Goal: Check status: Check status

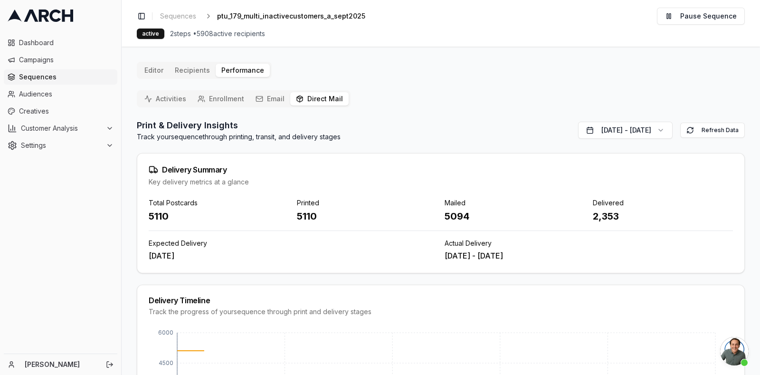
scroll to position [3538, 0]
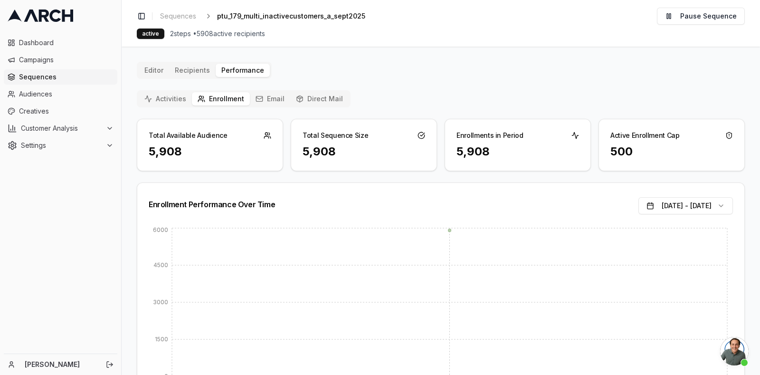
scroll to position [3406, 0]
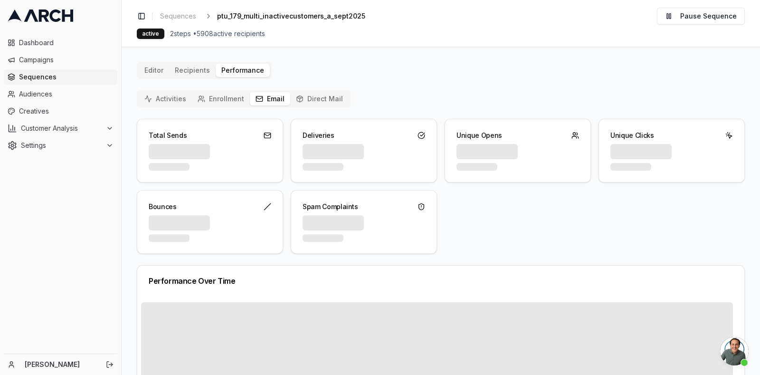
click at [276, 92] on button "Email" at bounding box center [270, 98] width 40 height 13
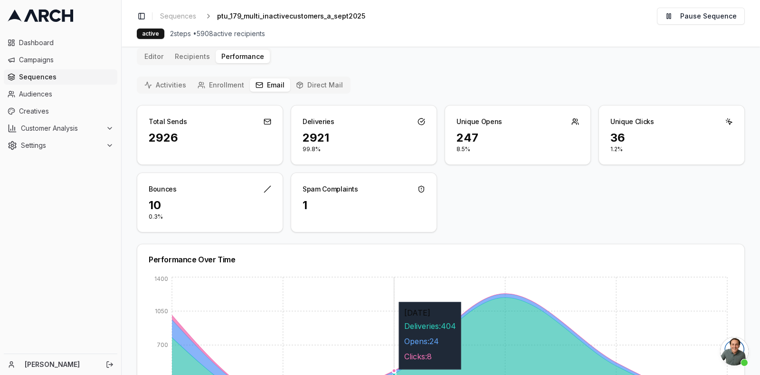
scroll to position [15, 0]
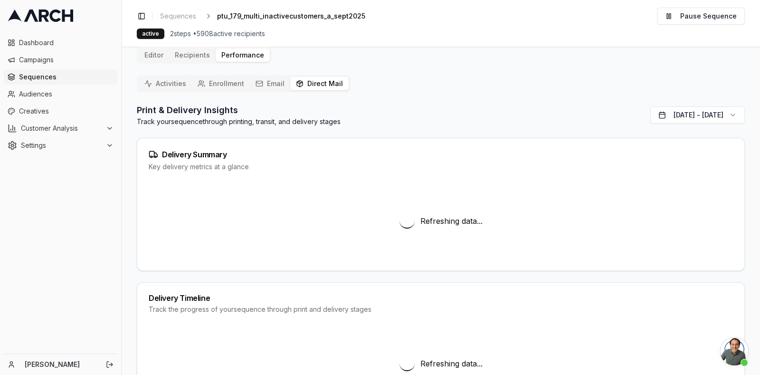
click at [336, 77] on button "Direct Mail" at bounding box center [319, 83] width 58 height 13
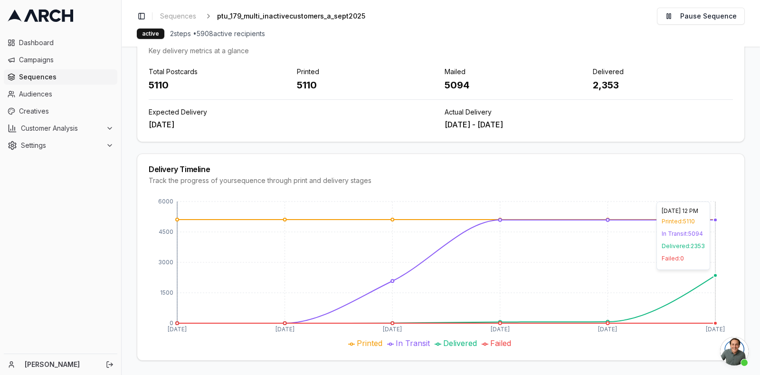
scroll to position [0, 0]
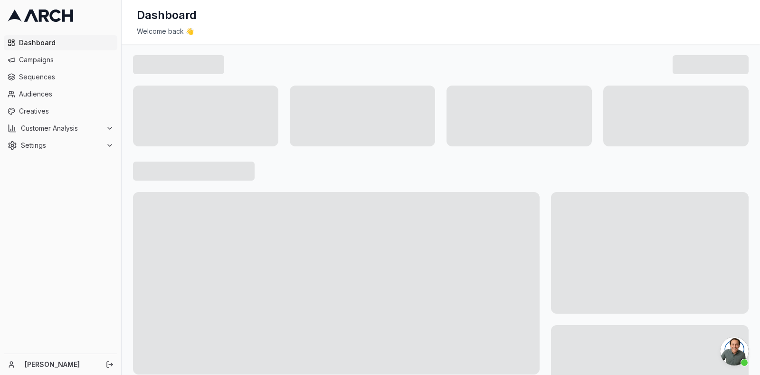
scroll to position [3406, 0]
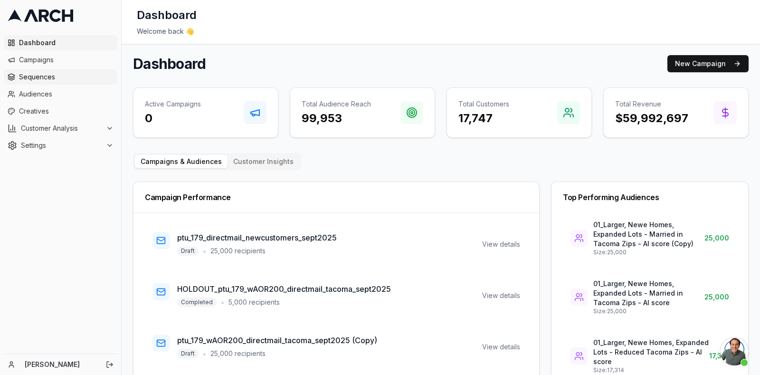
click at [29, 82] on link "Sequences" at bounding box center [60, 76] width 113 height 15
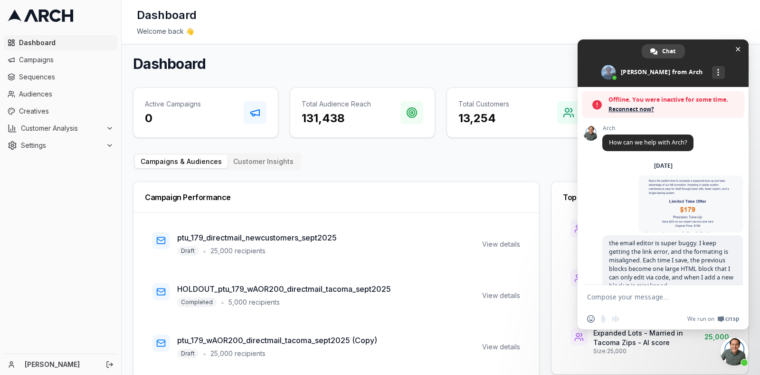
scroll to position [2622, 0]
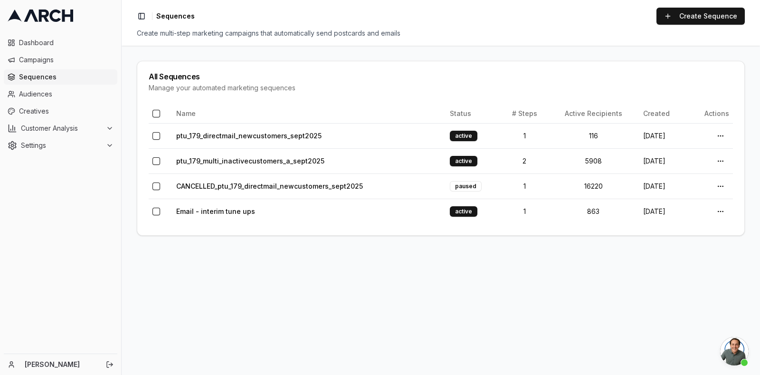
scroll to position [3406, 0]
click at [237, 160] on link "ptu_179_multi_inactivecustomers_a_sept2025" at bounding box center [250, 161] width 148 height 8
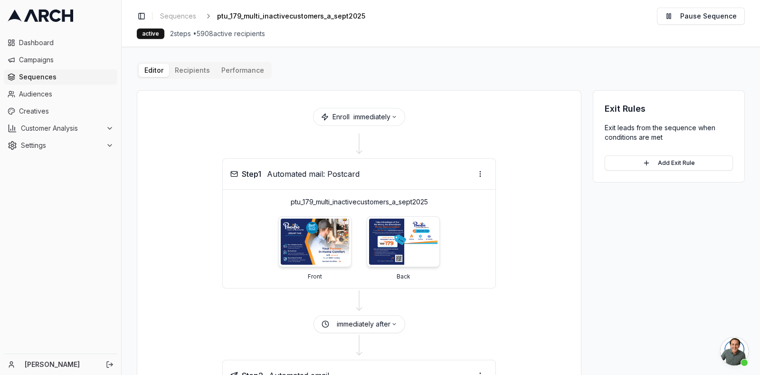
click at [244, 69] on button "Performance" at bounding box center [243, 70] width 54 height 13
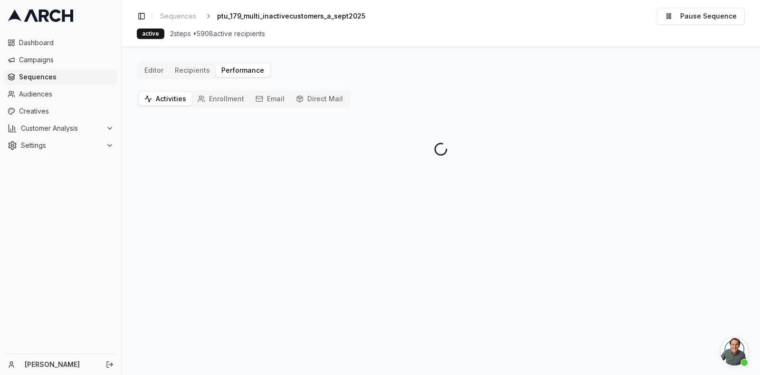
click at [168, 96] on button "Activities" at bounding box center [165, 98] width 53 height 13
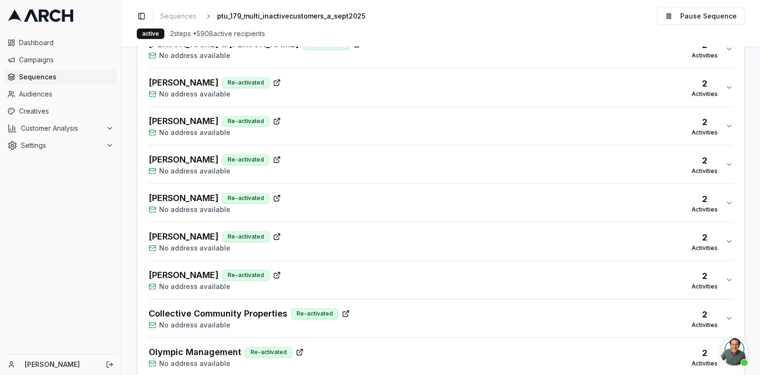
scroll to position [1910, 0]
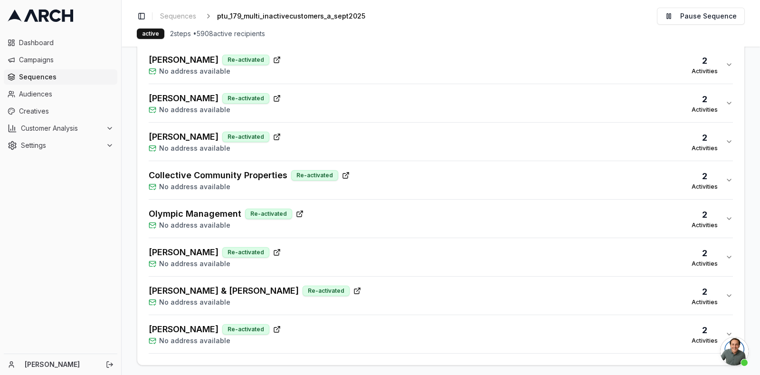
click at [178, 336] on span "No address available" at bounding box center [194, 340] width 71 height 9
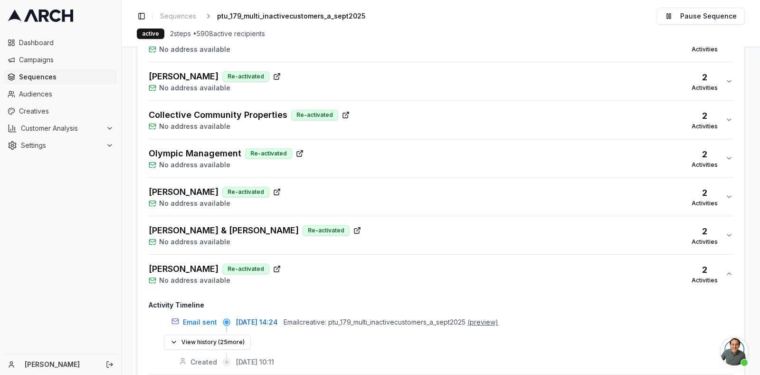
scroll to position [1991, 0]
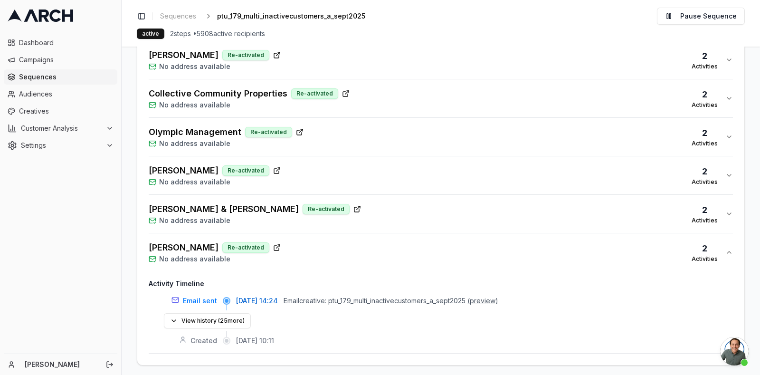
click at [335, 205] on div "Brett & Emily Leedy Re-activated No address available 2 Activities" at bounding box center [437, 213] width 576 height 23
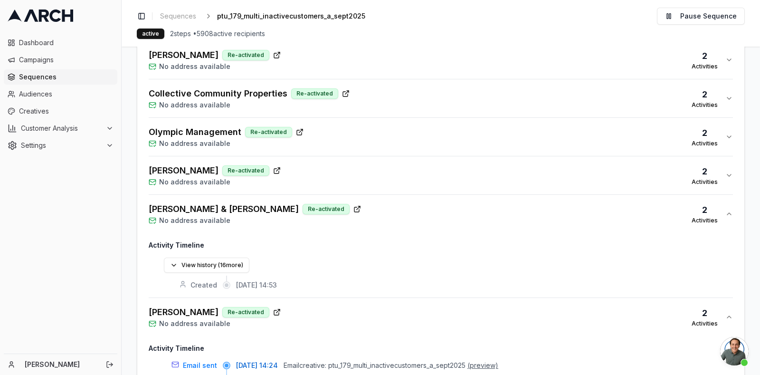
click at [335, 205] on div "Brett & Emily Leedy Re-activated No address available 2 Activities" at bounding box center [437, 213] width 576 height 23
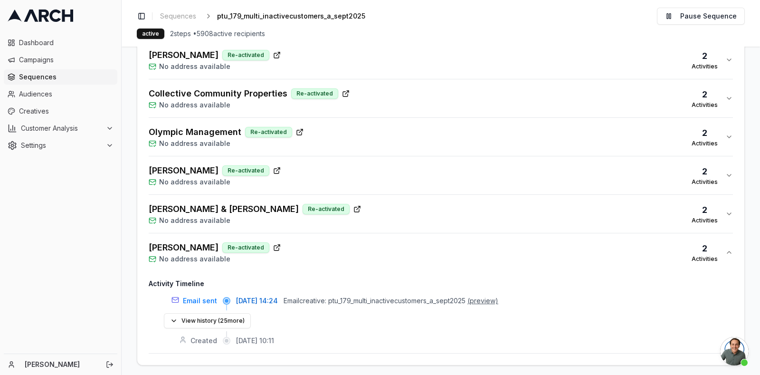
click at [322, 253] on div "Eric Pinkston Re-activated No address available 2 Activities" at bounding box center [437, 252] width 576 height 23
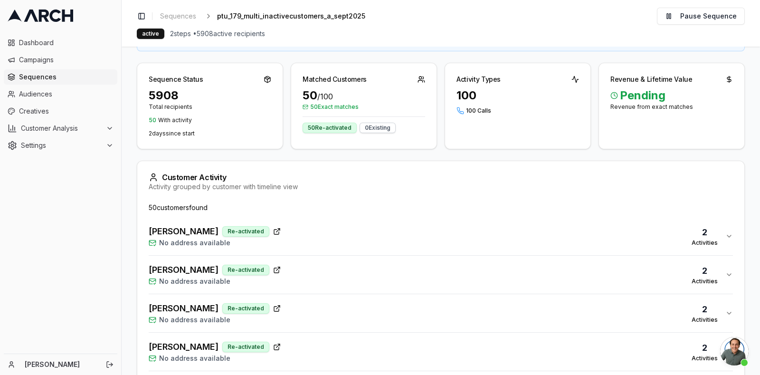
scroll to position [129, 0]
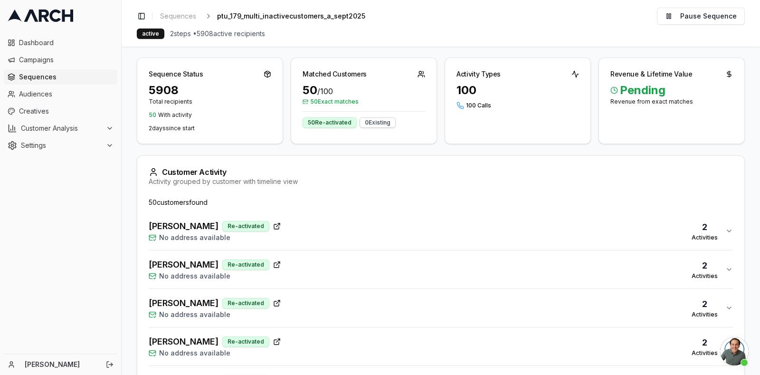
click at [262, 235] on div "Regina Reale Re-activated No address available" at bounding box center [215, 230] width 132 height 23
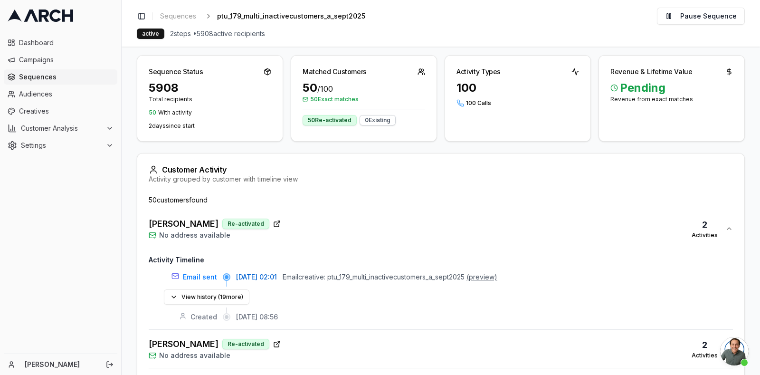
scroll to position [132, 0]
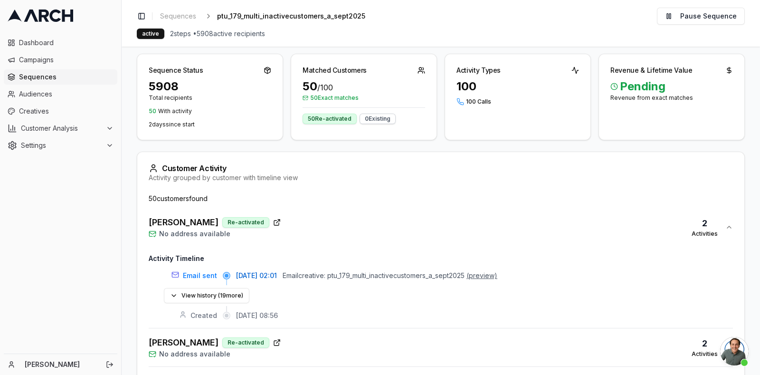
click at [470, 84] on div "100" at bounding box center [517, 86] width 122 height 15
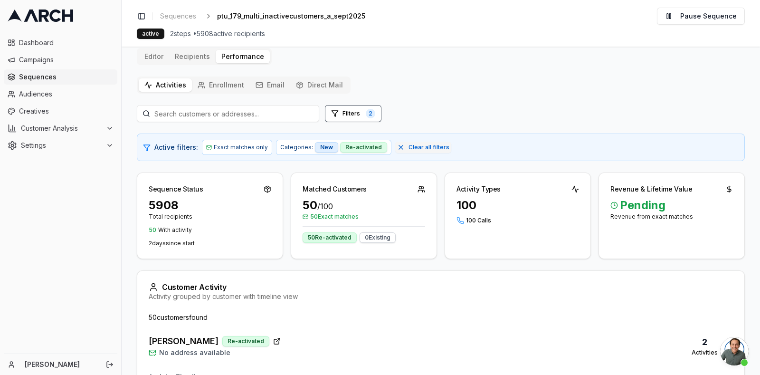
scroll to position [14, 0]
click at [231, 84] on button "Enrollment" at bounding box center [221, 84] width 58 height 13
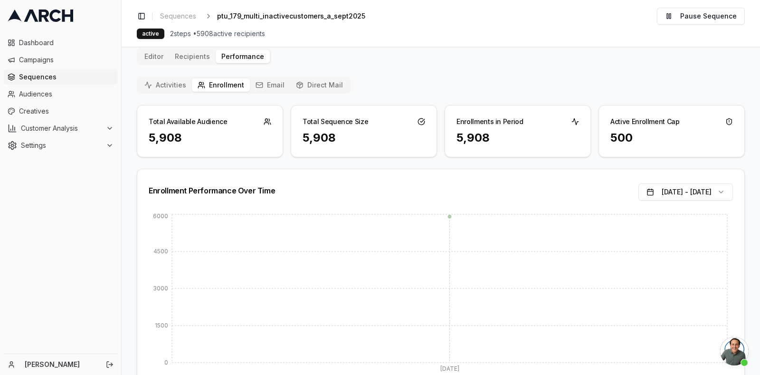
click at [255, 84] on icon "button" at bounding box center [259, 85] width 8 height 8
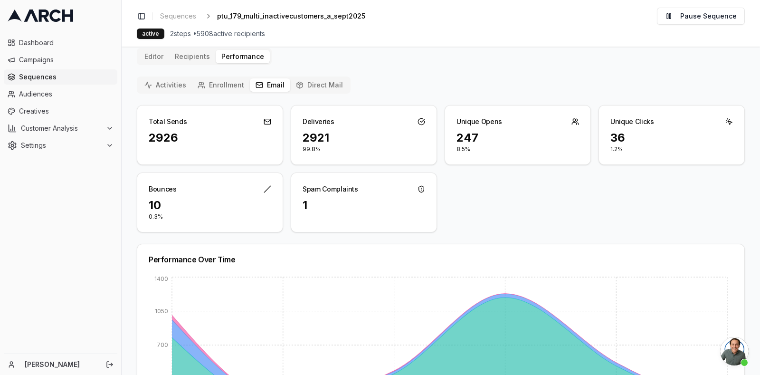
click at [306, 94] on div "Activities Enrollment Email Direct Mail Total Sends 2926 Deliveries 2921 99.8% …" at bounding box center [441, 312] width 608 height 473
click at [312, 87] on button "Direct Mail" at bounding box center [319, 84] width 58 height 13
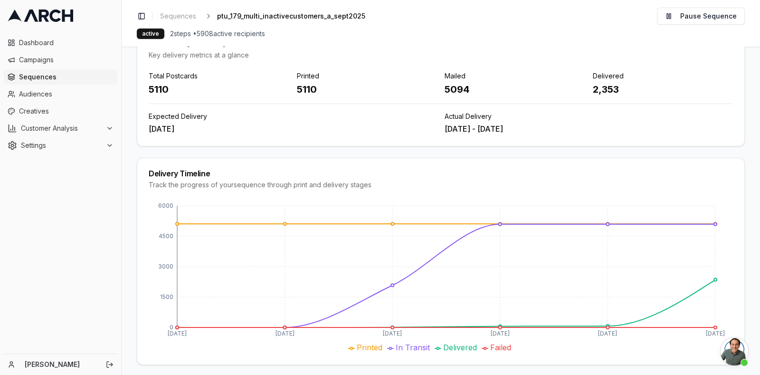
scroll to position [131, 0]
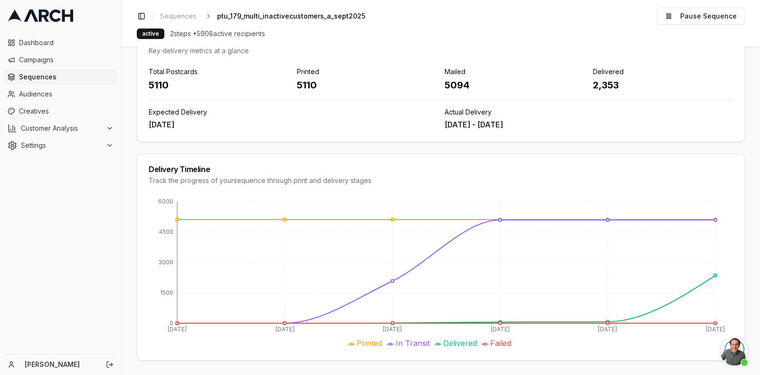
click at [26, 75] on span "Sequences" at bounding box center [66, 76] width 94 height 9
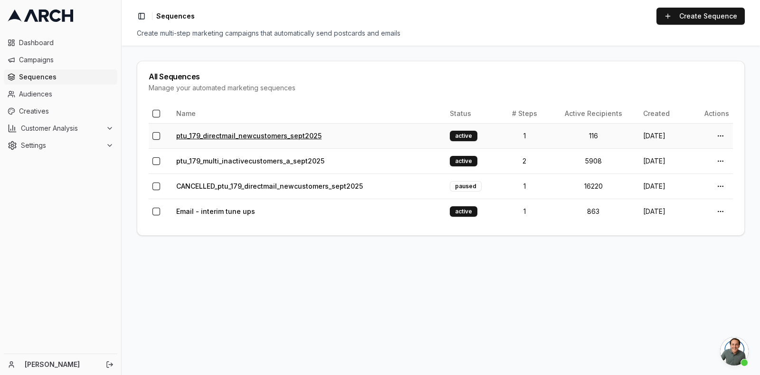
scroll to position [3406, 0]
click at [259, 127] on td "ptu_179_directmail_newcustomers_sept2025" at bounding box center [308, 135] width 273 height 25
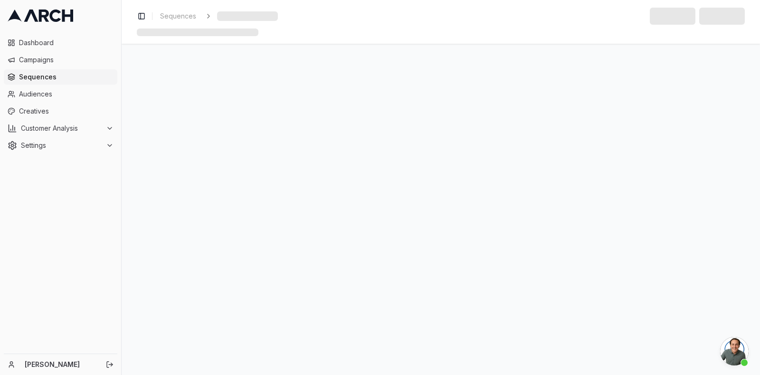
click at [258, 133] on main at bounding box center [441, 209] width 638 height 331
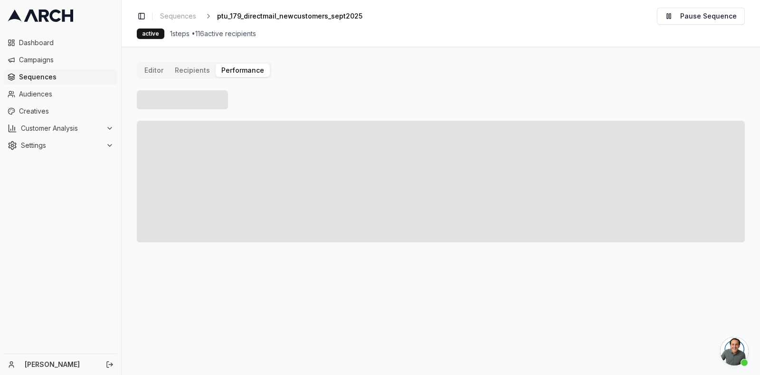
click at [228, 69] on button "Performance" at bounding box center [243, 70] width 54 height 13
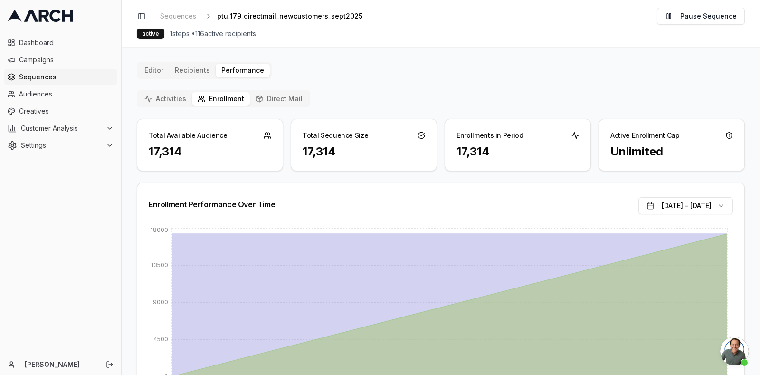
click at [278, 91] on div "Activities Enrollment Direct Mail" at bounding box center [223, 98] width 173 height 17
click at [278, 95] on button "Direct Mail" at bounding box center [279, 98] width 58 height 13
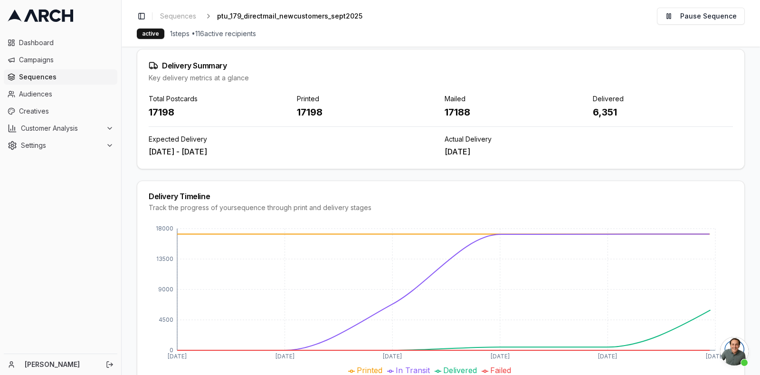
scroll to position [120, 0]
